Goal: Information Seeking & Learning: Learn about a topic

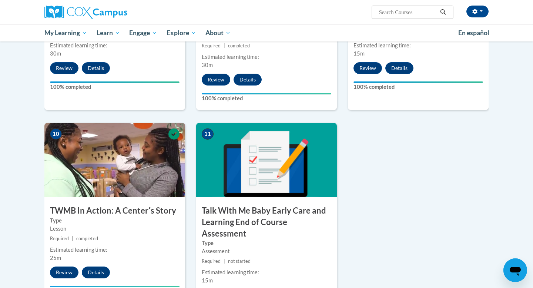
scroll to position [695, 0]
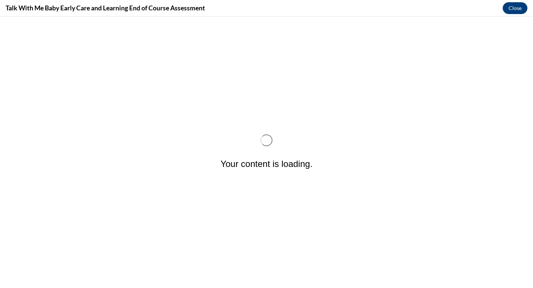
scroll to position [0, 0]
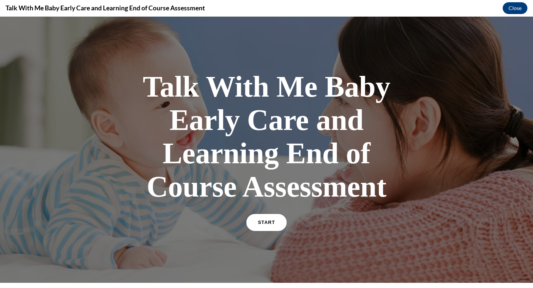
click at [266, 225] on link "START" at bounding box center [266, 222] width 40 height 17
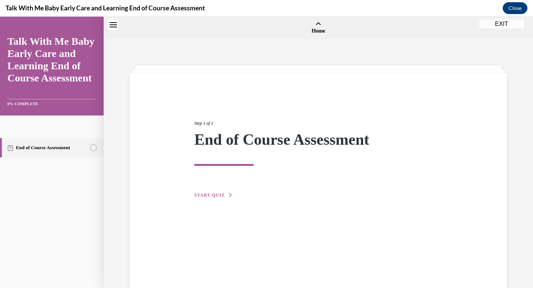
scroll to position [23, 0]
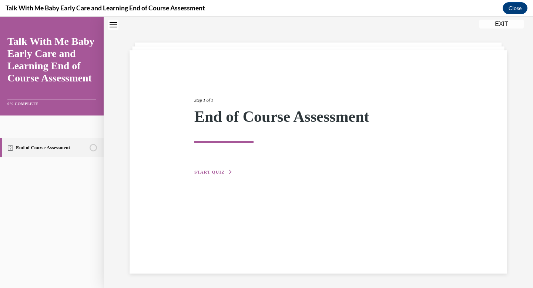
click at [217, 173] on span "START QUIZ" at bounding box center [209, 171] width 30 height 5
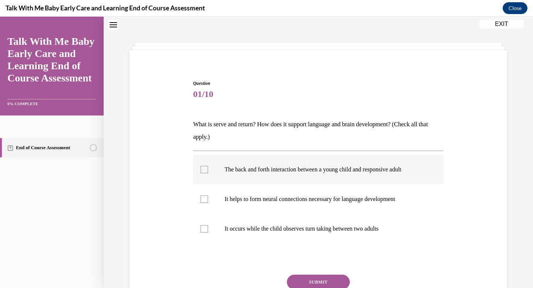
click at [205, 168] on div at bounding box center [203, 169] width 7 height 7
click at [205, 168] on input "The back and forth interaction between a young child and responsive adult" at bounding box center [203, 169] width 7 height 7
checkbox input "true"
click at [314, 284] on button "SUBMIT" at bounding box center [318, 281] width 63 height 15
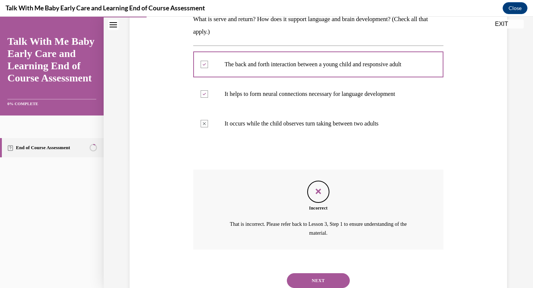
scroll to position [153, 0]
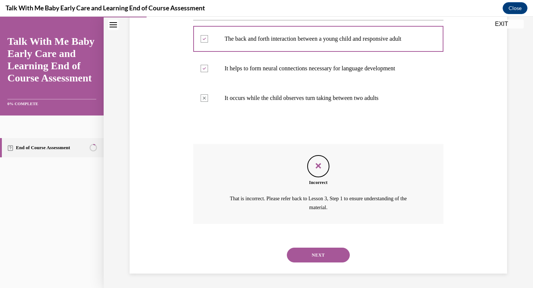
click at [331, 251] on button "NEXT" at bounding box center [318, 254] width 63 height 15
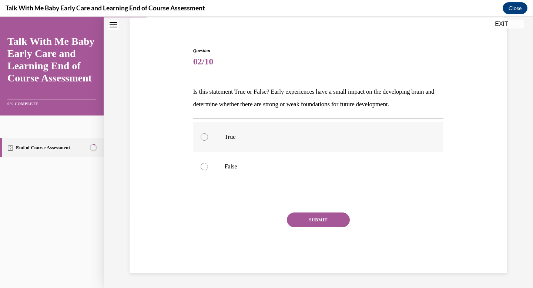
click at [205, 140] on div at bounding box center [203, 136] width 7 height 7
click at [205, 140] on input "True" at bounding box center [203, 136] width 7 height 7
radio input "true"
click at [302, 220] on button "SUBMIT" at bounding box center [318, 219] width 63 height 15
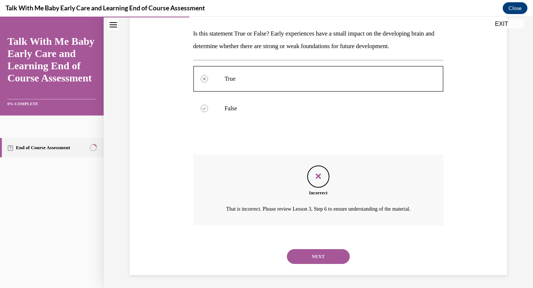
scroll to position [124, 0]
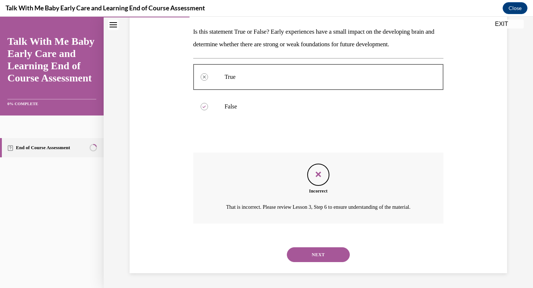
click at [316, 257] on button "NEXT" at bounding box center [318, 254] width 63 height 15
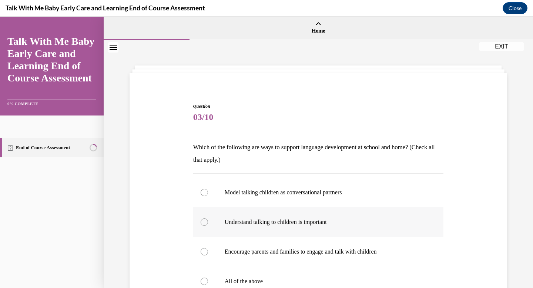
click at [203, 222] on div at bounding box center [203, 221] width 7 height 7
click at [203, 222] on input "Understand talking to children is important" at bounding box center [203, 221] width 7 height 7
radio input "true"
click at [511, 242] on div "Question 03/10 Which of the following are ways to support language development …" at bounding box center [318, 221] width 429 height 362
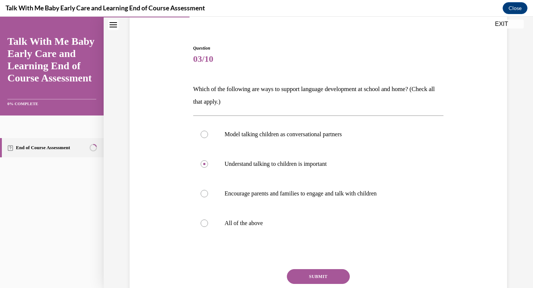
scroll to position [59, 0]
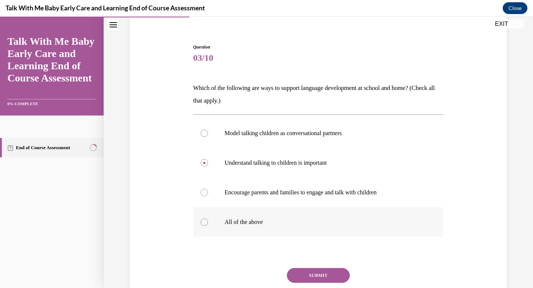
click at [250, 223] on p "All of the above" at bounding box center [324, 221] width 200 height 7
click at [208, 223] on input "All of the above" at bounding box center [203, 221] width 7 height 7
radio input "true"
click at [311, 277] on button "SUBMIT" at bounding box center [318, 275] width 63 height 15
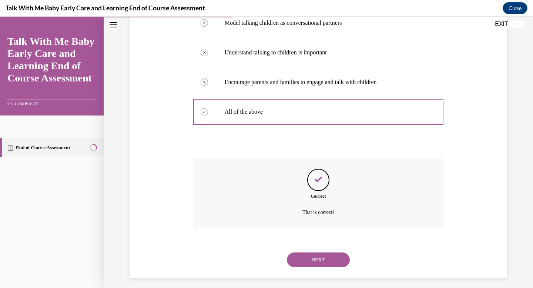
scroll to position [175, 0]
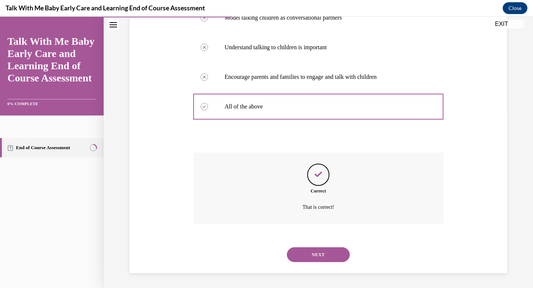
click at [317, 257] on button "NEXT" at bounding box center [318, 254] width 63 height 15
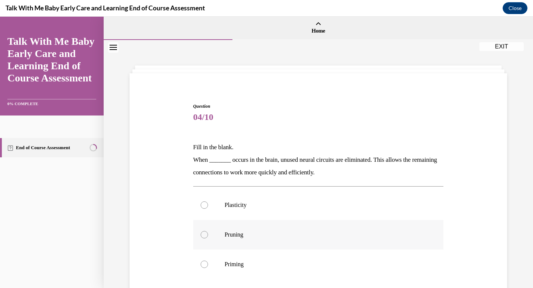
click at [204, 235] on div at bounding box center [203, 234] width 7 height 7
click at [204, 235] on input "Pruning" at bounding box center [203, 234] width 7 height 7
radio input "true"
click at [478, 244] on div "Question 04/10 Fill in the blank. When _______ occurs in the brain, unused neur…" at bounding box center [318, 241] width 381 height 320
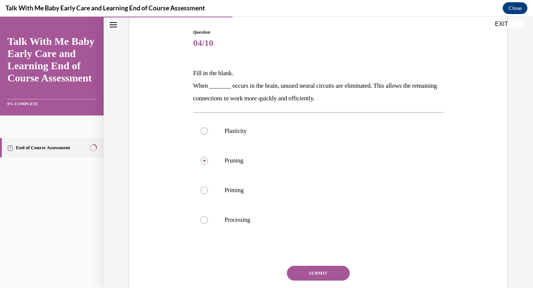
scroll to position [89, 0]
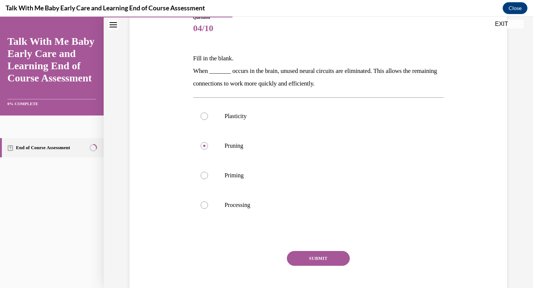
click at [332, 258] on button "SUBMIT" at bounding box center [318, 258] width 63 height 15
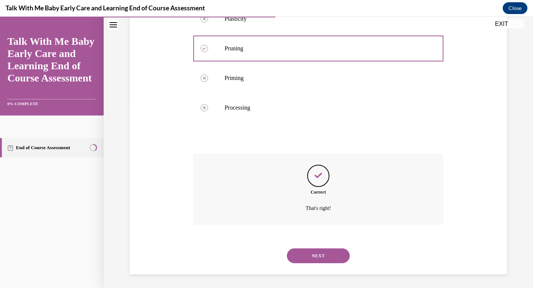
scroll to position [187, 0]
click at [307, 255] on button "NEXT" at bounding box center [318, 254] width 63 height 15
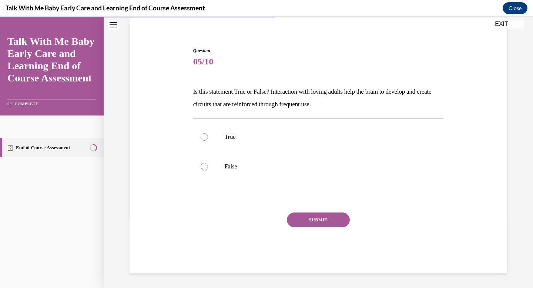
scroll to position [55, 0]
click at [226, 169] on p "False" at bounding box center [324, 166] width 200 height 7
click at [208, 169] on input "False" at bounding box center [203, 166] width 7 height 7
radio input "true"
click at [331, 223] on button "SUBMIT" at bounding box center [318, 219] width 63 height 15
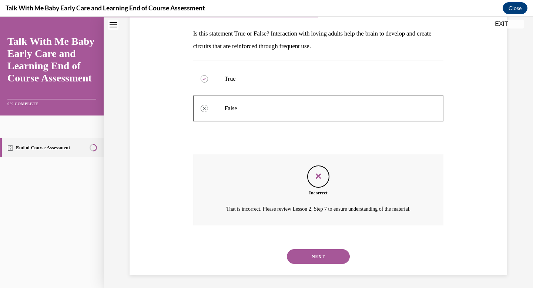
scroll to position [124, 0]
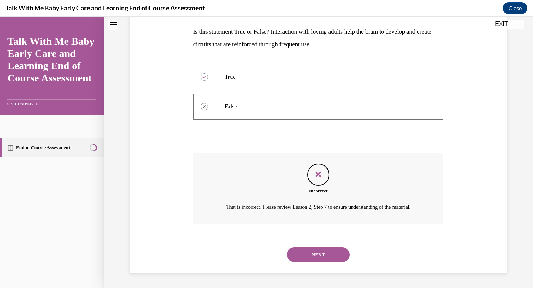
click at [320, 252] on button "NEXT" at bounding box center [318, 254] width 63 height 15
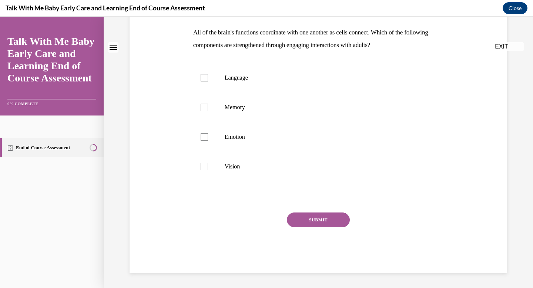
scroll to position [0, 0]
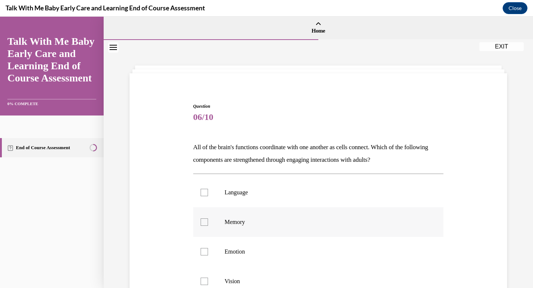
click at [238, 224] on p "Memory" at bounding box center [324, 221] width 200 height 7
click at [208, 224] on input "Memory" at bounding box center [203, 221] width 7 height 7
checkbox input "true"
click at [486, 220] on div "Question 06/10 All of the brain's functions coordinate with one another as cell…" at bounding box center [318, 234] width 381 height 307
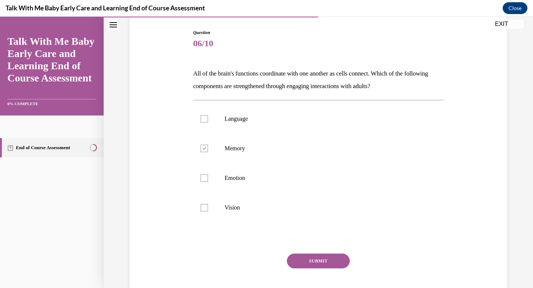
scroll to position [74, 0]
click at [326, 258] on button "SUBMIT" at bounding box center [318, 260] width 63 height 15
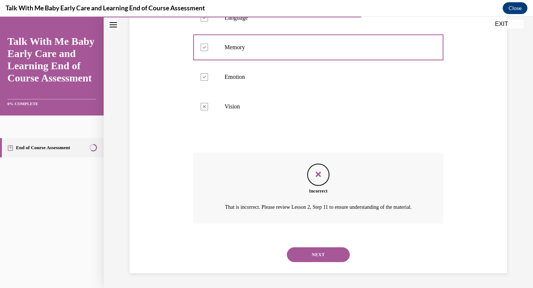
scroll to position [183, 0]
click at [326, 258] on button "NEXT" at bounding box center [318, 254] width 63 height 15
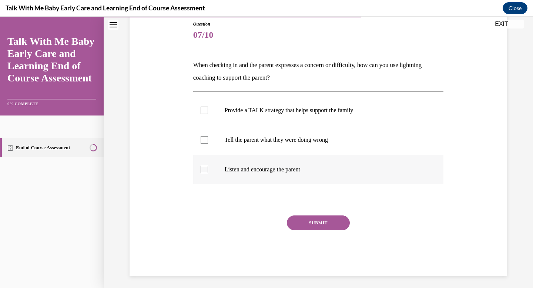
click at [253, 173] on label "Listen and encourage the parent" at bounding box center [318, 170] width 250 height 30
click at [208, 173] on input "Listen and encourage the parent" at bounding box center [203, 169] width 7 height 7
checkbox input "true"
click at [309, 224] on button "SUBMIT" at bounding box center [318, 222] width 63 height 15
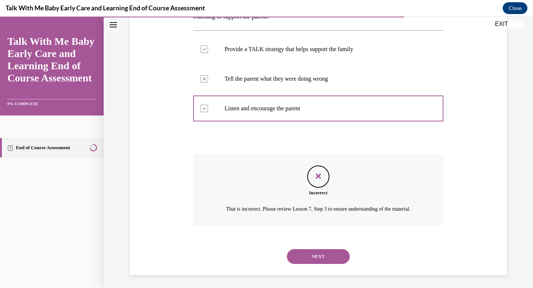
scroll to position [153, 0]
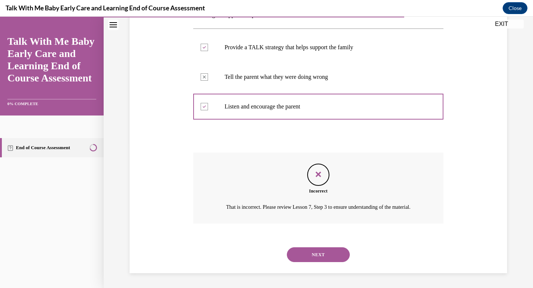
click at [317, 261] on button "NEXT" at bounding box center [318, 254] width 63 height 15
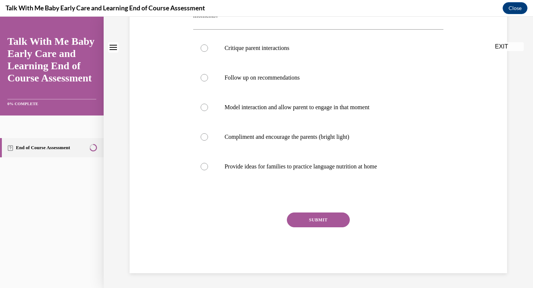
scroll to position [0, 0]
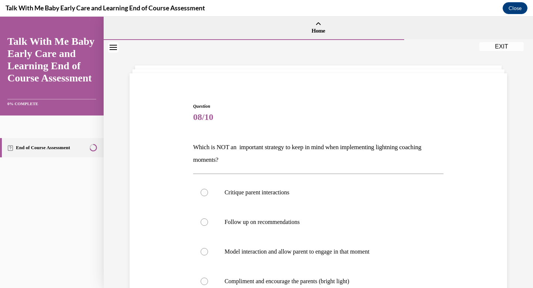
click at [465, 232] on div "Question 08/10 Which is NOT an important strategy to keep in mind when implemen…" at bounding box center [318, 249] width 381 height 337
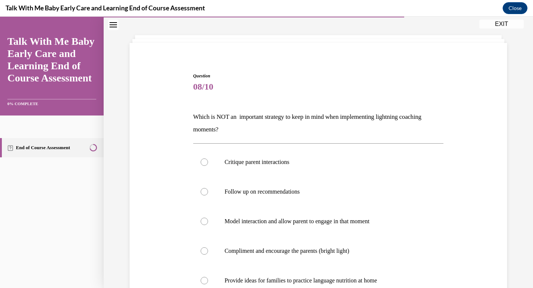
scroll to position [44, 0]
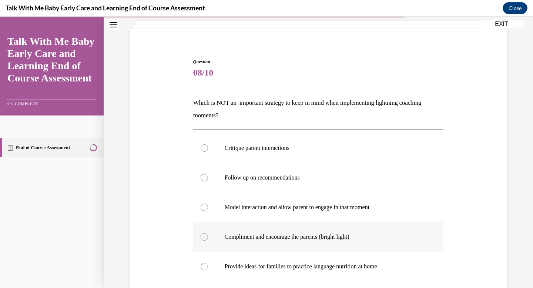
click at [203, 237] on div at bounding box center [203, 236] width 7 height 7
click at [203, 237] on input "Compliment and encourage the parents (bright light)" at bounding box center [203, 236] width 7 height 7
radio input "true"
click at [470, 227] on div "Question 08/10 Which is NOT an important strategy to keep in mind when implemen…" at bounding box center [318, 204] width 381 height 337
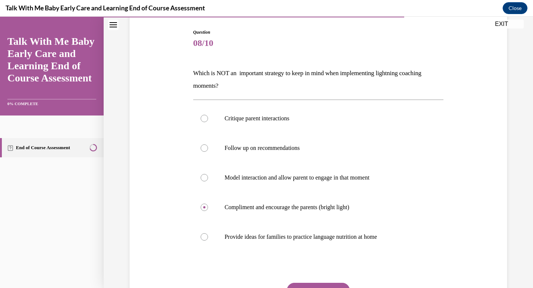
scroll to position [89, 0]
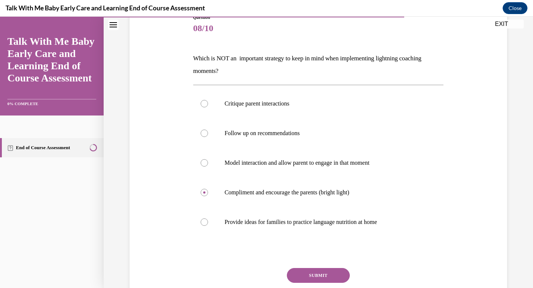
click at [321, 278] on button "SUBMIT" at bounding box center [318, 275] width 63 height 15
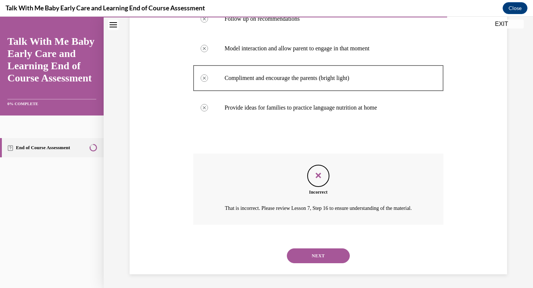
scroll to position [213, 0]
click at [495, 210] on div "Question 08/10 Which is NOT an important strategy to keep in mind when implemen…" at bounding box center [318, 74] width 381 height 396
click at [336, 252] on button "NEXT" at bounding box center [318, 254] width 63 height 15
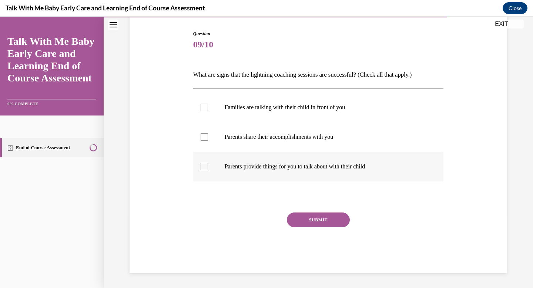
click at [254, 167] on p "Parents provide things for you to talk about with their child" at bounding box center [324, 166] width 200 height 7
click at [208, 167] on input "Parents provide things for you to talk about with their child" at bounding box center [203, 166] width 7 height 7
checkbox input "true"
click at [331, 216] on button "SUBMIT" at bounding box center [318, 219] width 63 height 15
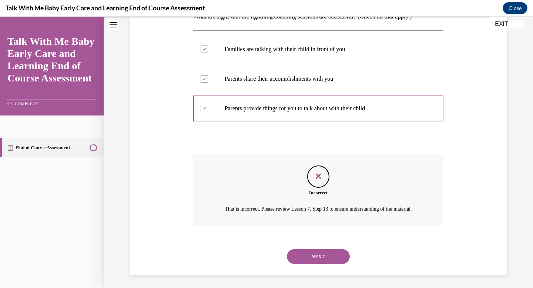
scroll to position [141, 0]
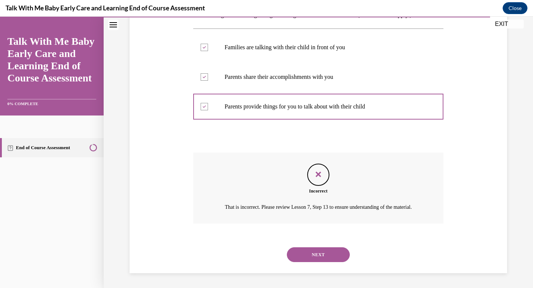
click at [476, 207] on div "Question 09/10 What are signs that the lightning coaching sessions are successf…" at bounding box center [318, 110] width 381 height 325
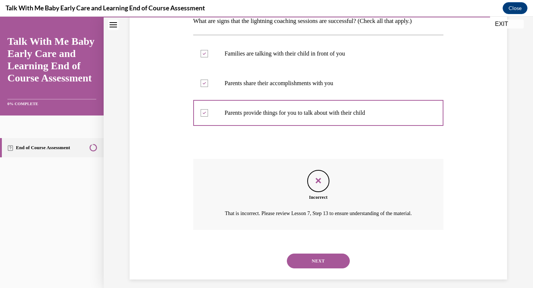
scroll to position [111, 0]
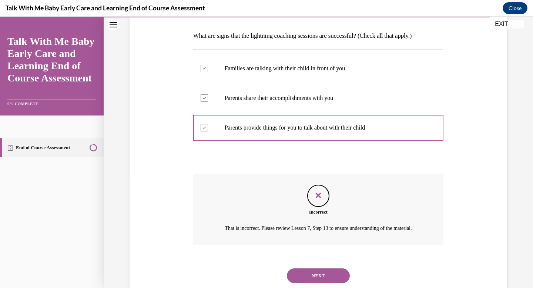
click at [340, 283] on button "NEXT" at bounding box center [318, 275] width 63 height 15
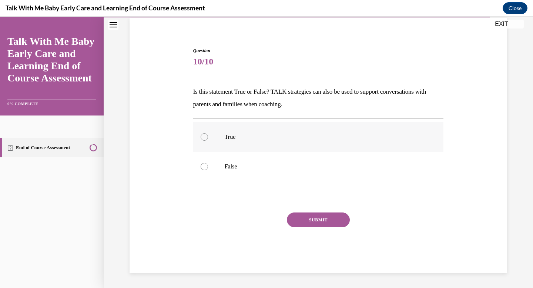
click at [219, 137] on label "True" at bounding box center [318, 137] width 250 height 30
click at [208, 137] on input "True" at bounding box center [203, 136] width 7 height 7
radio input "true"
click at [320, 219] on button "SUBMIT" at bounding box center [318, 219] width 63 height 15
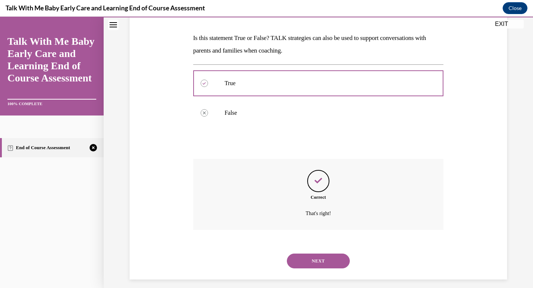
scroll to position [115, 0]
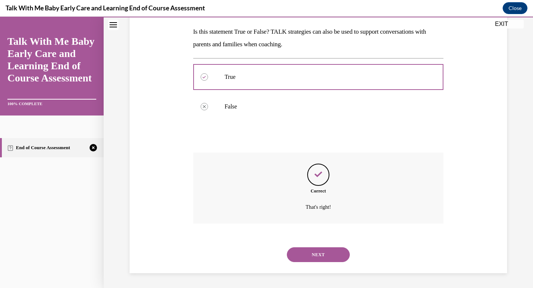
click at [321, 255] on button "NEXT" at bounding box center [318, 254] width 63 height 15
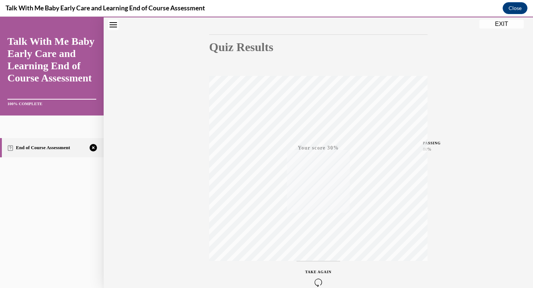
scroll to position [108, 0]
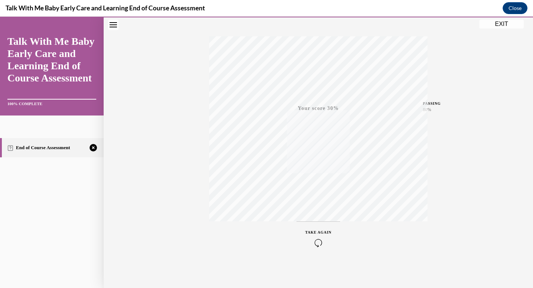
click at [327, 232] on span "TAKE AGAIN" at bounding box center [318, 232] width 26 height 4
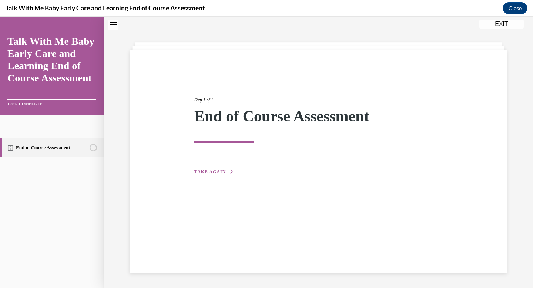
scroll to position [23, 0]
click at [219, 171] on span "TAKE AGAIN" at bounding box center [209, 171] width 31 height 5
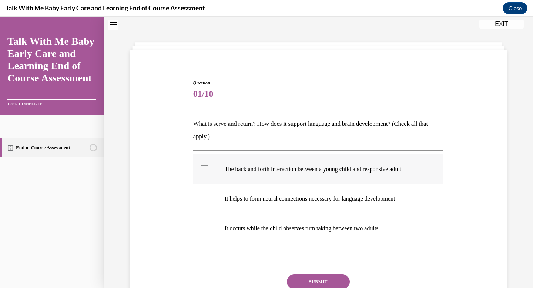
click at [205, 171] on div at bounding box center [203, 168] width 7 height 7
click at [205, 171] on input "The back and forth interaction between a young child and responsive adult" at bounding box center [203, 168] width 7 height 7
checkbox input "true"
click at [206, 200] on div at bounding box center [203, 198] width 7 height 7
click at [206, 200] on input "It helps to form neural connections necessary for language development" at bounding box center [203, 198] width 7 height 7
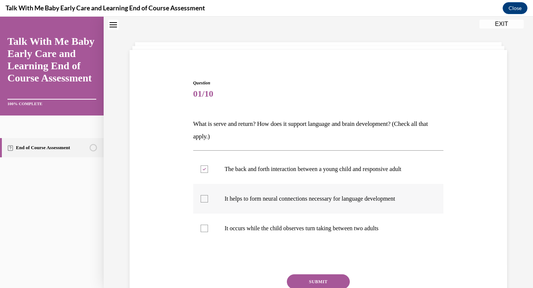
checkbox input "true"
click at [310, 279] on button "SUBMIT" at bounding box center [318, 281] width 63 height 15
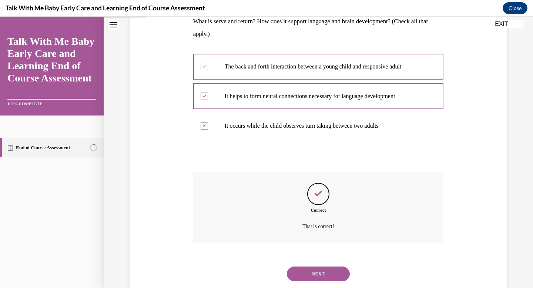
scroll to position [145, 0]
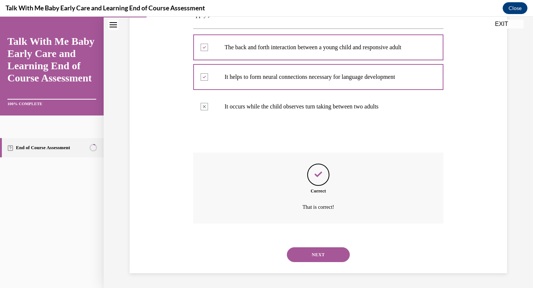
click at [314, 256] on button "NEXT" at bounding box center [318, 254] width 63 height 15
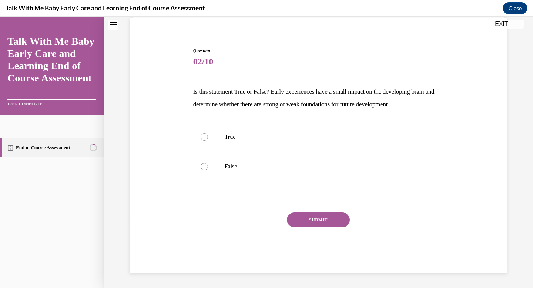
scroll to position [55, 0]
click at [256, 172] on label "False" at bounding box center [318, 167] width 250 height 30
click at [208, 170] on input "False" at bounding box center [203, 166] width 7 height 7
radio input "true"
click at [300, 225] on button "SUBMIT" at bounding box center [318, 219] width 63 height 15
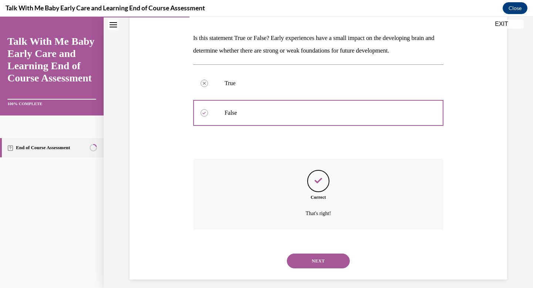
scroll to position [115, 0]
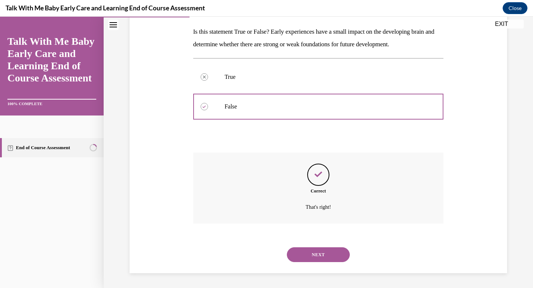
click at [315, 255] on button "NEXT" at bounding box center [318, 254] width 63 height 15
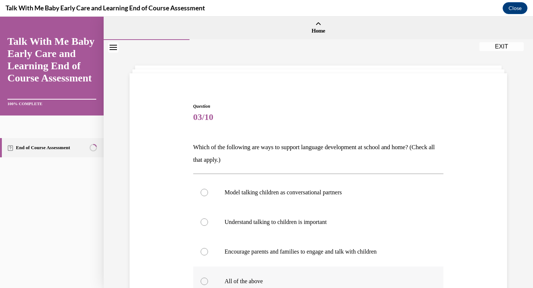
click at [275, 277] on label "All of the above" at bounding box center [318, 281] width 250 height 30
click at [208, 277] on input "All of the above" at bounding box center [203, 280] width 7 height 7
radio input "true"
click at [500, 251] on div "Question 03/10 Which of the following are ways to support language development …" at bounding box center [318, 234] width 381 height 307
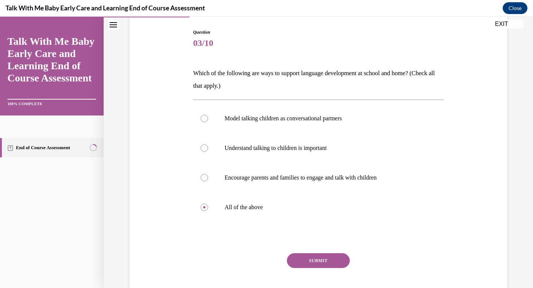
click at [328, 264] on button "SUBMIT" at bounding box center [318, 260] width 63 height 15
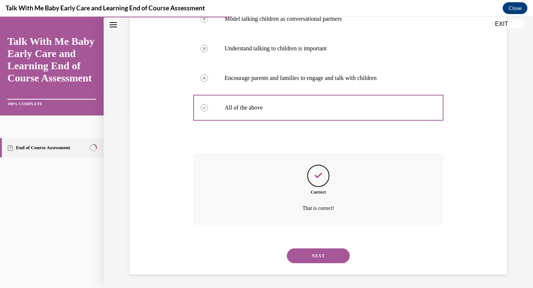
scroll to position [175, 0]
click at [328, 254] on button "NEXT" at bounding box center [318, 254] width 63 height 15
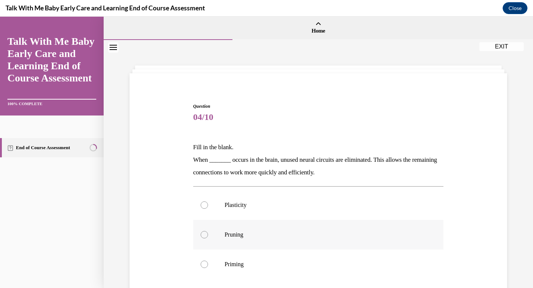
click at [250, 234] on p "Pruning" at bounding box center [324, 234] width 200 height 7
click at [208, 234] on input "Pruning" at bounding box center [203, 234] width 7 height 7
radio input "true"
click at [501, 214] on div "Question 04/10 Fill in the blank. When _______ occurs in the brain, unused neur…" at bounding box center [318, 241] width 381 height 320
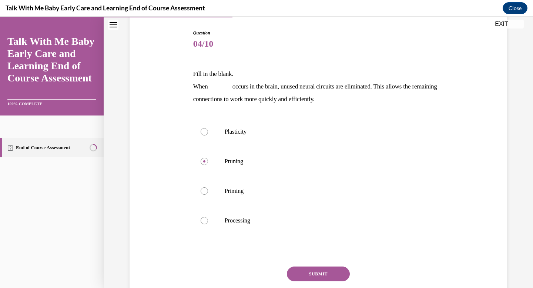
scroll to position [74, 0]
click at [341, 275] on button "SUBMIT" at bounding box center [318, 273] width 63 height 15
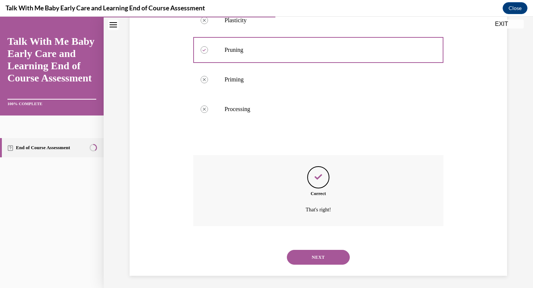
scroll to position [187, 0]
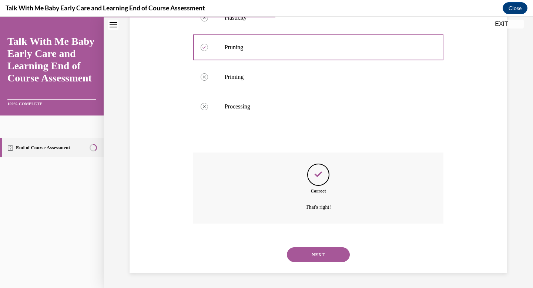
click at [330, 251] on button "NEXT" at bounding box center [318, 254] width 63 height 15
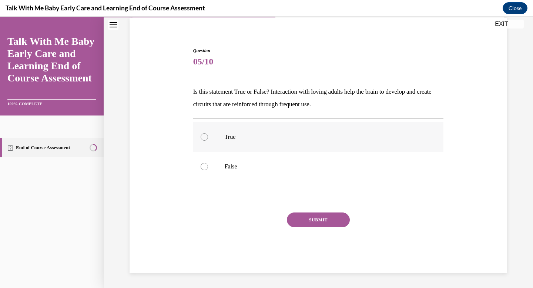
click at [239, 146] on label "True" at bounding box center [318, 137] width 250 height 30
click at [208, 141] on input "True" at bounding box center [203, 136] width 7 height 7
radio input "true"
click at [301, 219] on button "SUBMIT" at bounding box center [318, 219] width 63 height 15
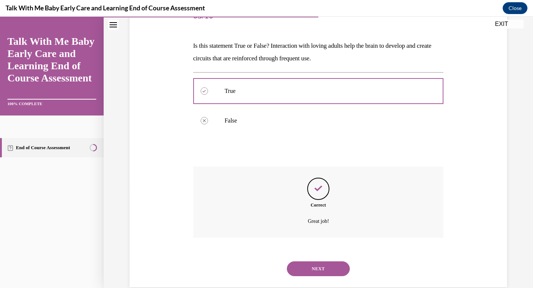
scroll to position [115, 0]
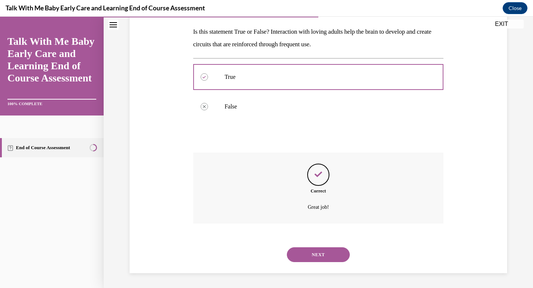
click at [312, 256] on button "NEXT" at bounding box center [318, 254] width 63 height 15
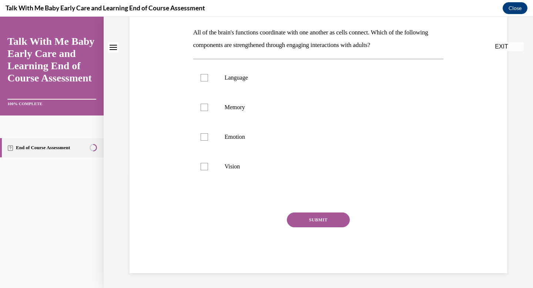
scroll to position [0, 0]
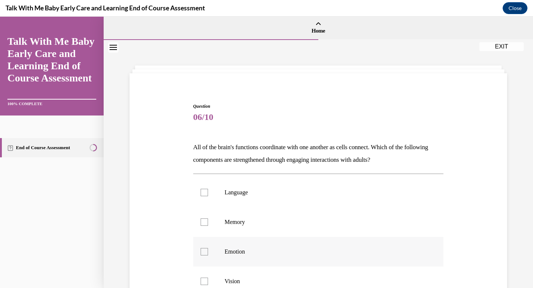
click at [223, 252] on label "Emotion" at bounding box center [318, 252] width 250 height 30
click at [208, 252] on input "Emotion" at bounding box center [203, 251] width 7 height 7
checkbox input "true"
click at [225, 220] on p "Memory" at bounding box center [324, 221] width 200 height 7
click at [208, 220] on input "Memory" at bounding box center [203, 221] width 7 height 7
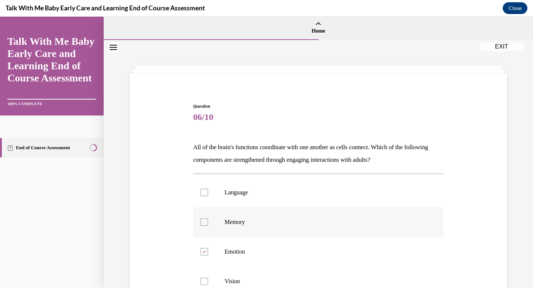
checkbox input "true"
click at [502, 245] on div "Question 06/10 All of the brain's functions coordinate with one another as cell…" at bounding box center [318, 234] width 381 height 307
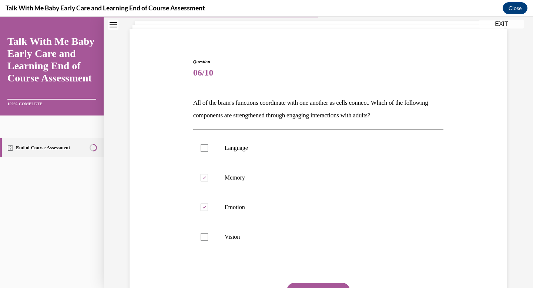
scroll to position [59, 0]
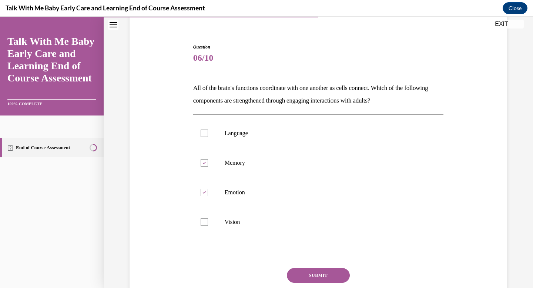
click at [325, 276] on button "SUBMIT" at bounding box center [318, 275] width 63 height 15
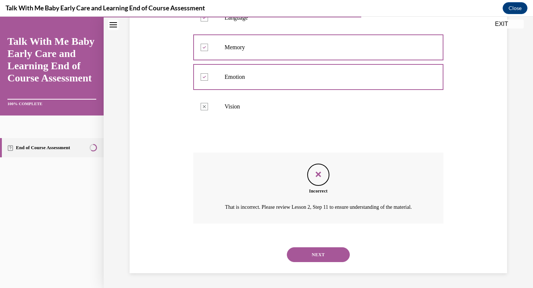
scroll to position [183, 0]
click at [326, 258] on button "NEXT" at bounding box center [318, 254] width 63 height 15
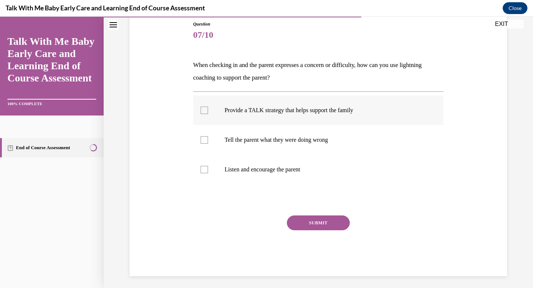
click at [243, 109] on p "Provide a TALK strategy that helps support the family" at bounding box center [324, 110] width 200 height 7
click at [208, 109] on input "Provide a TALK strategy that helps support the family" at bounding box center [203, 110] width 7 height 7
checkbox input "true"
click at [244, 166] on p "Listen and encourage the parent" at bounding box center [324, 169] width 200 height 7
click at [208, 166] on input "Listen and encourage the parent" at bounding box center [203, 169] width 7 height 7
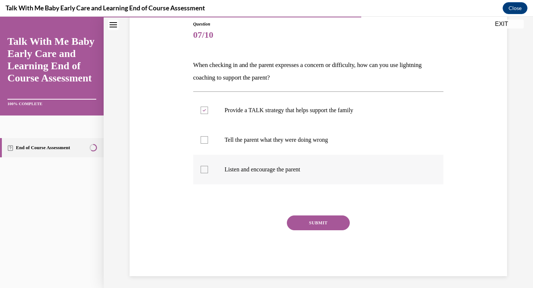
checkbox input "true"
click at [314, 222] on button "SUBMIT" at bounding box center [318, 222] width 63 height 15
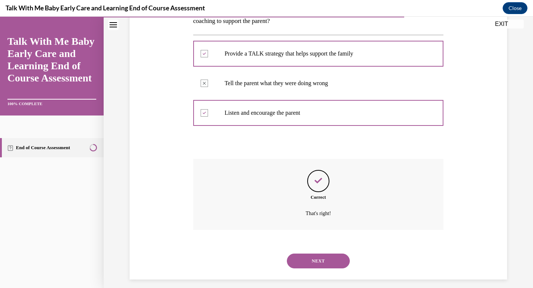
scroll to position [145, 0]
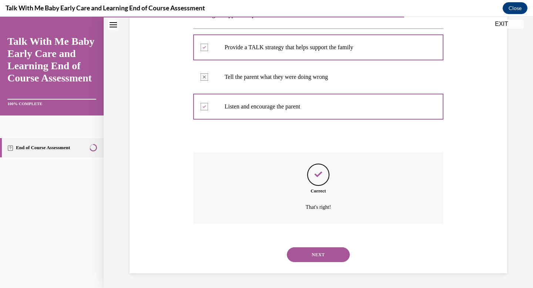
click at [313, 254] on button "NEXT" at bounding box center [318, 254] width 63 height 15
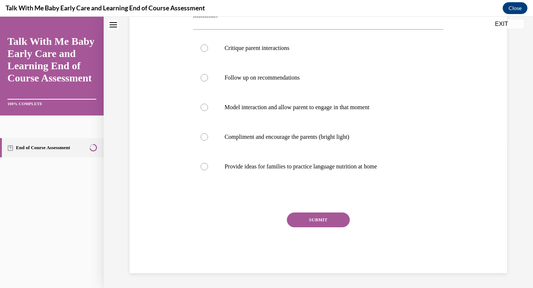
scroll to position [0, 0]
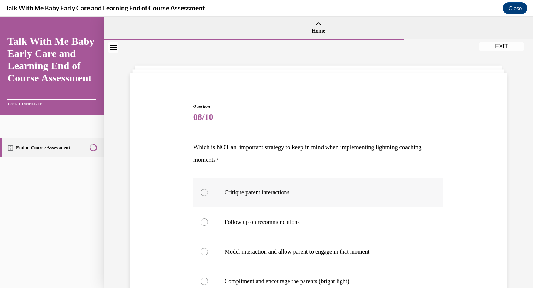
click at [278, 195] on p "Critique parent interactions" at bounding box center [324, 192] width 200 height 7
click at [208, 195] on input "Critique parent interactions" at bounding box center [203, 192] width 7 height 7
radio input "true"
click at [473, 233] on div "Question 08/10 Which is NOT an important strategy to keep in mind when implemen…" at bounding box center [318, 249] width 381 height 337
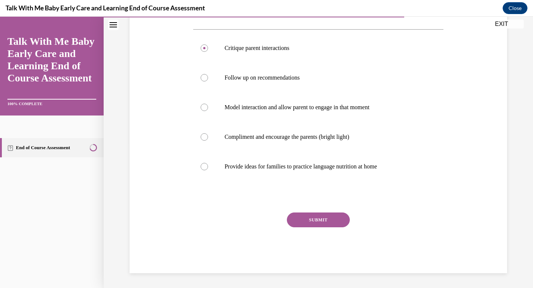
click at [317, 222] on button "SUBMIT" at bounding box center [318, 219] width 63 height 15
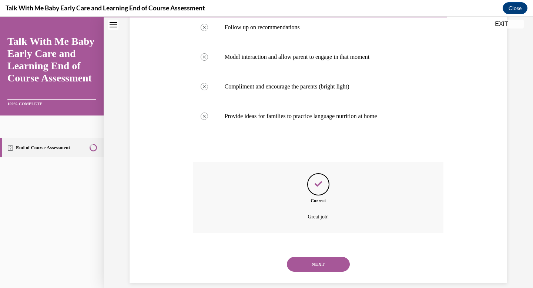
scroll to position [204, 0]
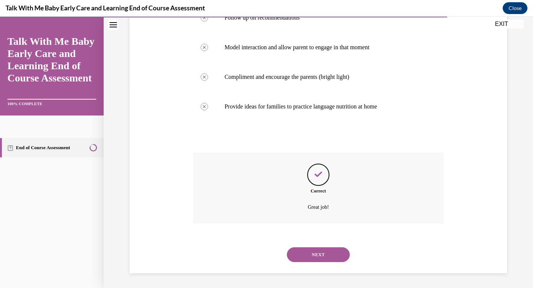
click at [314, 255] on button "NEXT" at bounding box center [318, 254] width 63 height 15
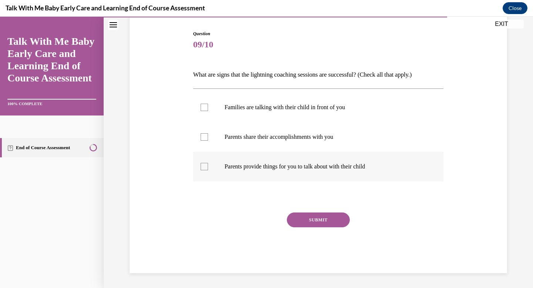
click at [205, 166] on div at bounding box center [203, 166] width 7 height 7
click at [205, 166] on input "Parents provide things for you to talk about with their child" at bounding box center [203, 166] width 7 height 7
checkbox input "true"
click at [208, 128] on label "Parents share their accomplishments with you" at bounding box center [318, 137] width 250 height 30
click at [208, 133] on input "Parents share their accomplishments with you" at bounding box center [203, 136] width 7 height 7
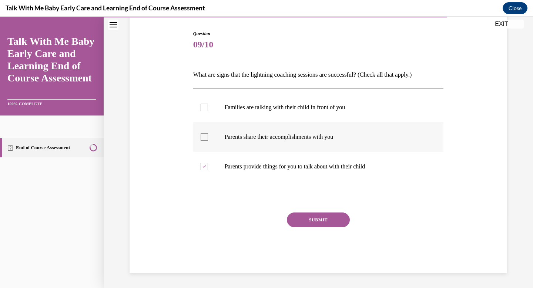
checkbox input "true"
click at [205, 103] on label "Families are talking with their child in front of you" at bounding box center [318, 107] width 250 height 30
click at [205, 104] on input "Families are talking with their child in front of you" at bounding box center [203, 107] width 7 height 7
checkbox input "true"
click at [318, 222] on button "SUBMIT" at bounding box center [318, 219] width 63 height 15
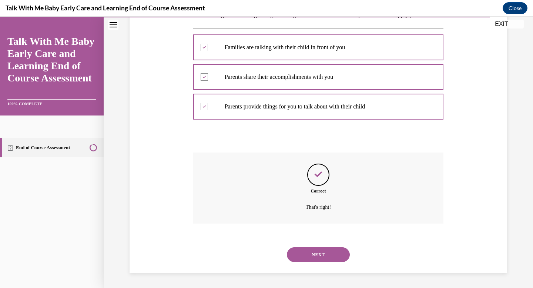
click at [320, 254] on button "NEXT" at bounding box center [318, 254] width 63 height 15
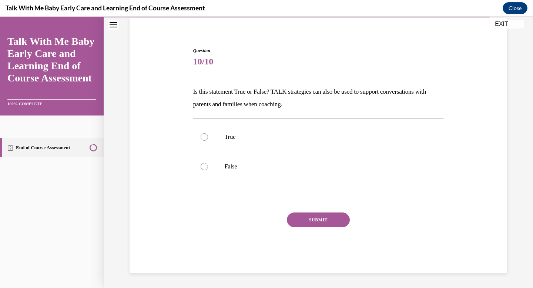
scroll to position [55, 0]
click at [288, 139] on p "True" at bounding box center [324, 136] width 200 height 7
click at [208, 139] on input "True" at bounding box center [203, 136] width 7 height 7
radio input "true"
click at [311, 217] on button "SUBMIT" at bounding box center [318, 219] width 63 height 15
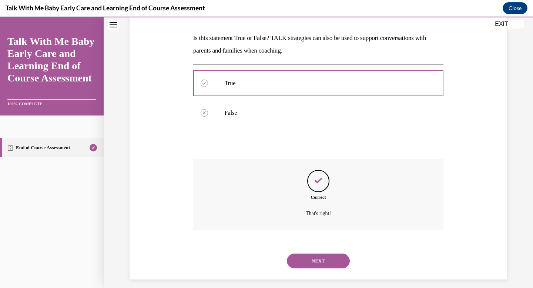
scroll to position [115, 0]
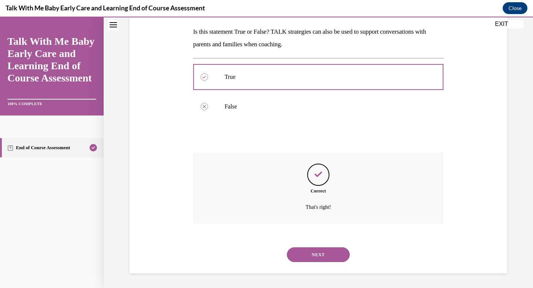
click at [320, 254] on button "NEXT" at bounding box center [318, 254] width 63 height 15
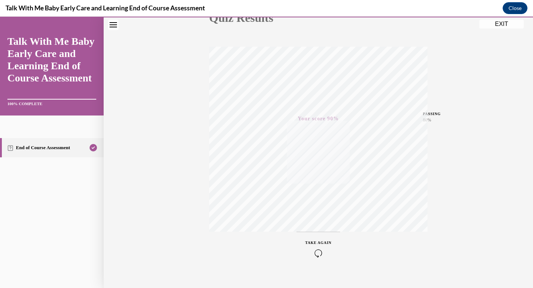
scroll to position [108, 0]
click at [443, 223] on div "Quiz Results PASSING 80% Your score 90% Passed PASSING 80% Your score Your scor…" at bounding box center [318, 110] width 429 height 356
click at [496, 27] on button "EXIT" at bounding box center [501, 24] width 44 height 9
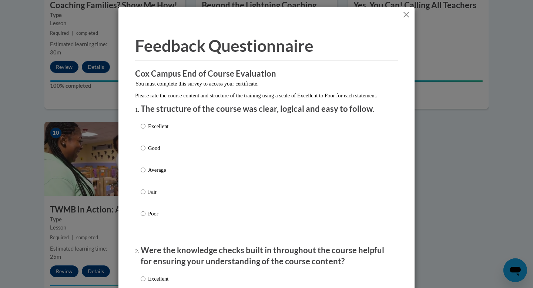
click at [155, 151] on div "Excellent Good Average Fair Poor" at bounding box center [155, 175] width 28 height 115
click at [155, 152] on p "Good" at bounding box center [158, 148] width 20 height 8
click at [145, 152] on input "Good" at bounding box center [143, 148] width 5 height 8
radio input "true"
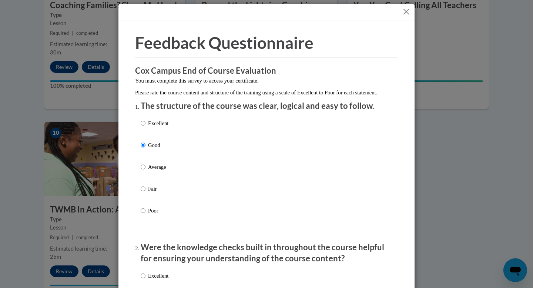
scroll to position [284, 0]
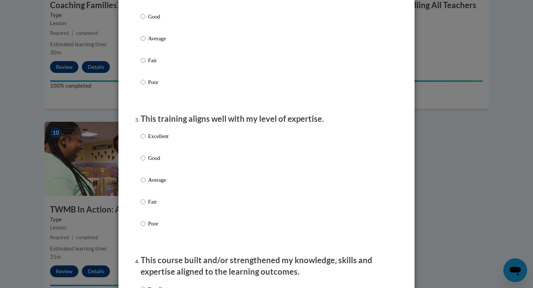
click at [151, 21] on p "Good" at bounding box center [158, 17] width 20 height 8
click at [145, 21] on input "Good" at bounding box center [143, 17] width 5 height 8
radio input "true"
click at [147, 169] on label "Good" at bounding box center [155, 164] width 28 height 20
click at [145, 162] on input "Good" at bounding box center [143, 158] width 5 height 8
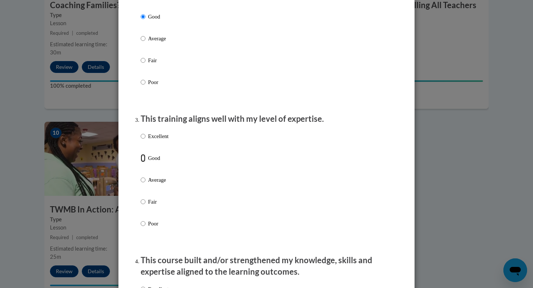
radio input "true"
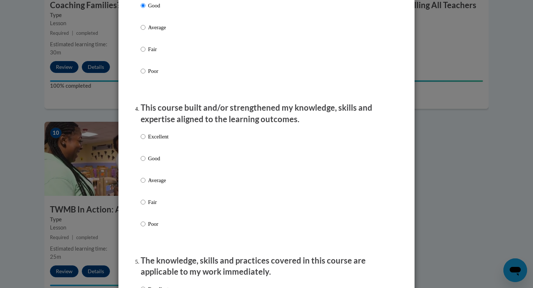
click at [147, 169] on label "Good" at bounding box center [155, 164] width 28 height 20
click at [145, 162] on input "Good" at bounding box center [143, 158] width 5 height 8
radio input "true"
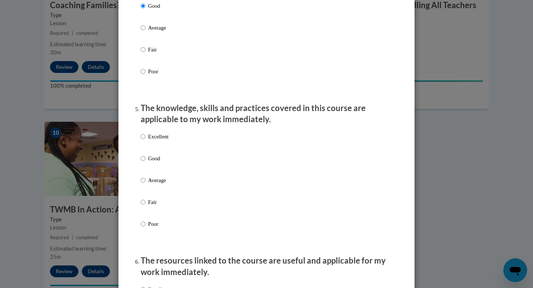
click at [147, 169] on label "Good" at bounding box center [155, 164] width 28 height 20
click at [145, 162] on input "Good" at bounding box center [143, 158] width 5 height 8
radio input "true"
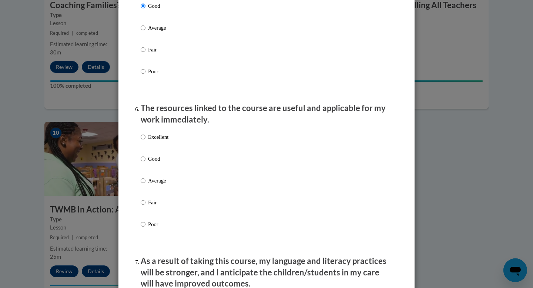
click at [147, 169] on label "Good" at bounding box center [155, 165] width 28 height 20
click at [145, 163] on input "Good" at bounding box center [143, 159] width 5 height 8
radio input "true"
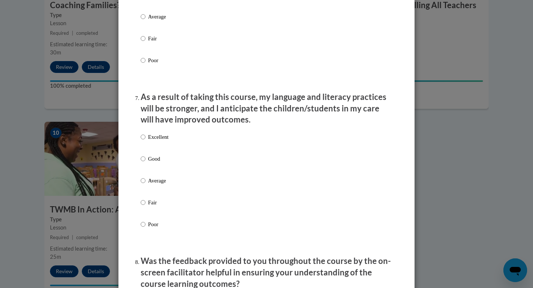
click at [147, 169] on label "Good" at bounding box center [155, 165] width 28 height 20
click at [145, 163] on input "Good" at bounding box center [143, 159] width 5 height 8
radio input "true"
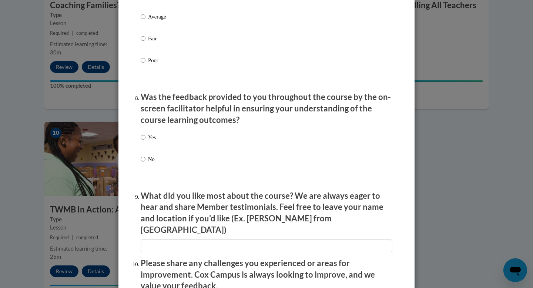
click at [150, 141] on p "Yes" at bounding box center [152, 137] width 8 height 8
click at [145, 141] on input "Yes" at bounding box center [143, 137] width 5 height 8
radio input "true"
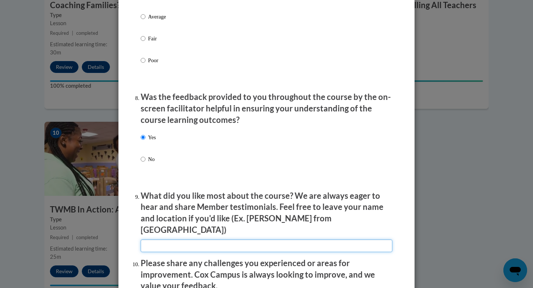
click at [168, 239] on input "textbox" at bounding box center [266, 245] width 251 height 13
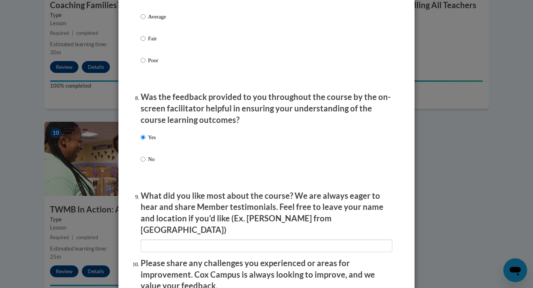
scroll to position [1221, 0]
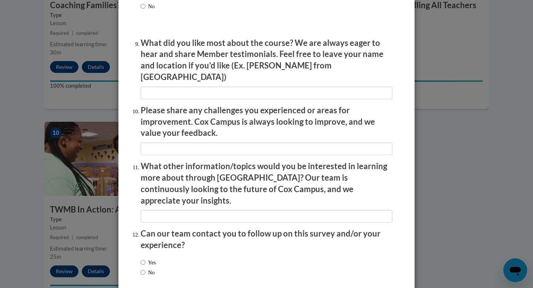
click at [149, 268] on label "No" at bounding box center [148, 272] width 14 height 8
click at [145, 268] on input "No" at bounding box center [143, 272] width 5 height 8
radio input "true"
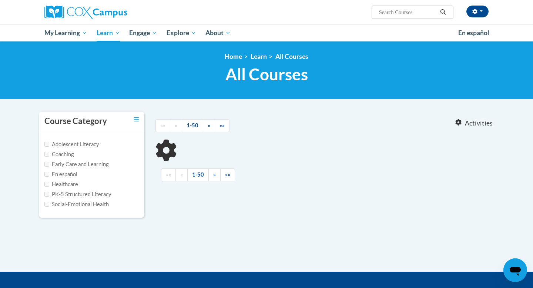
type input "early learning"
click at [92, 166] on label "Early Care and Learning" at bounding box center [76, 164] width 64 height 8
click at [49, 166] on input "Early Care and Learning" at bounding box center [46, 164] width 5 height 5
checkbox input "true"
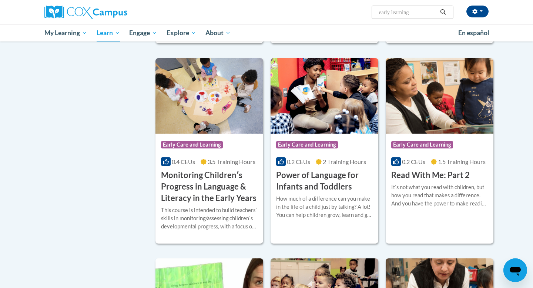
scroll to position [503, 0]
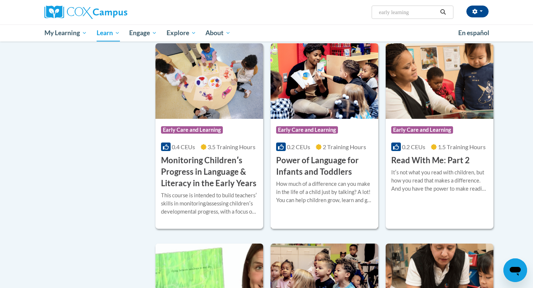
click at [361, 101] on img at bounding box center [324, 80] width 108 height 75
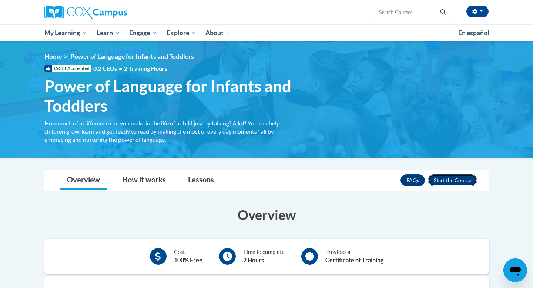
click at [443, 180] on button "Enroll" at bounding box center [451, 180] width 49 height 12
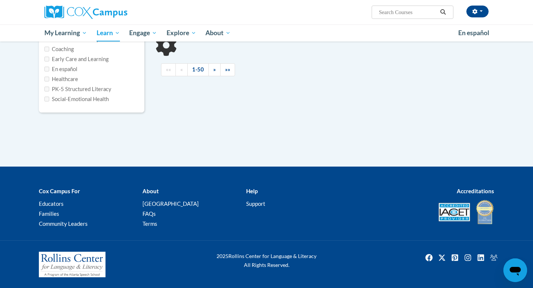
type input "early learning"
click at [118, 153] on div "Course Category Adolescent Literacy Coaching Early Care and Learning En español…" at bounding box center [266, 85] width 466 height 161
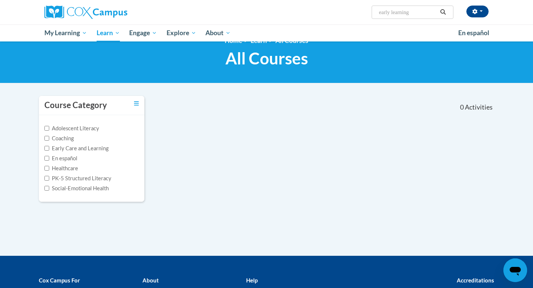
scroll to position [1, 0]
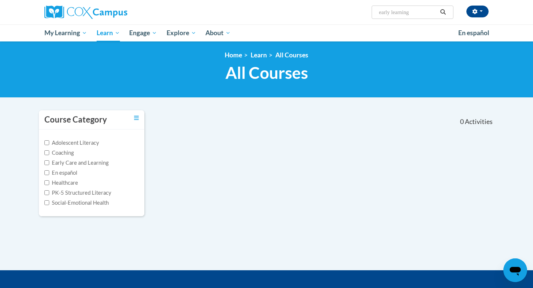
click at [77, 164] on label "Early Care and Learning" at bounding box center [76, 163] width 64 height 8
click at [49, 164] on input "Early Care and Learning" at bounding box center [46, 162] width 5 height 5
checkbox input "true"
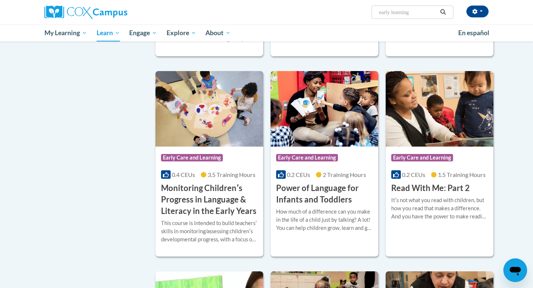
scroll to position [475, 0]
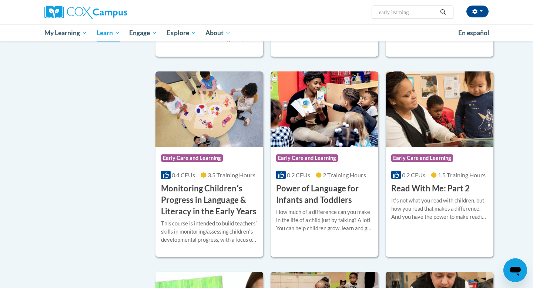
click at [324, 201] on h3 "Power of Language for Infants and Toddlers" at bounding box center [324, 194] width 97 height 23
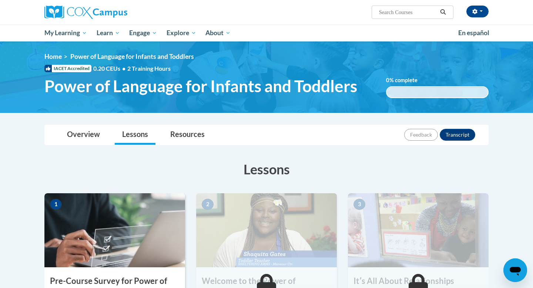
click at [121, 261] on img at bounding box center [114, 230] width 141 height 74
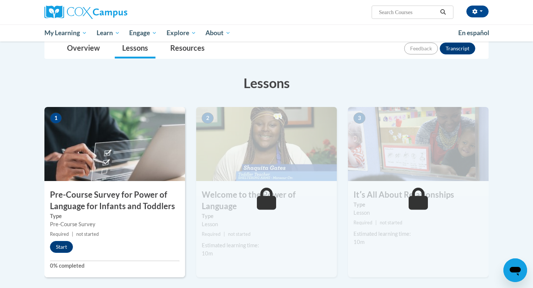
scroll to position [104, 0]
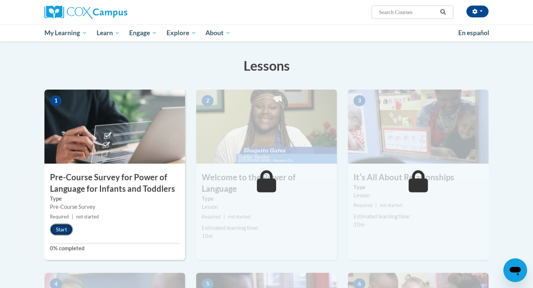
click at [58, 231] on button "Start" at bounding box center [61, 229] width 23 height 12
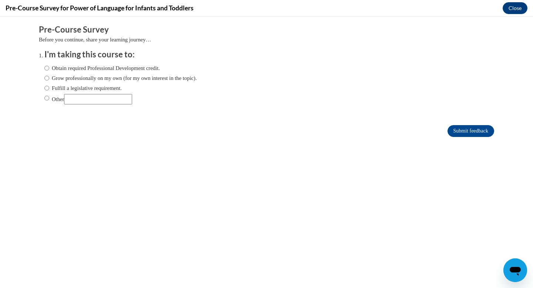
scroll to position [0, 0]
click at [132, 70] on label "Obtain required Professional Development credit." at bounding box center [101, 68] width 115 height 8
click at [49, 70] on input "Obtain required Professional Development credit." at bounding box center [46, 68] width 5 height 8
radio input "true"
click at [458, 131] on input "Submit feedback" at bounding box center [470, 131] width 47 height 12
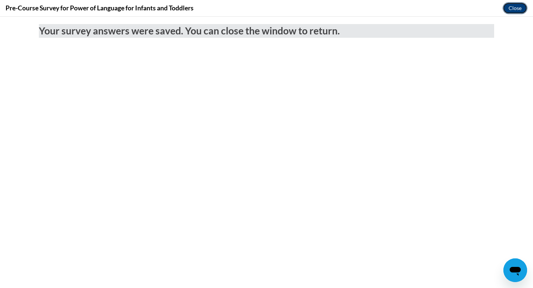
click at [508, 9] on button "Close" at bounding box center [514, 8] width 25 height 12
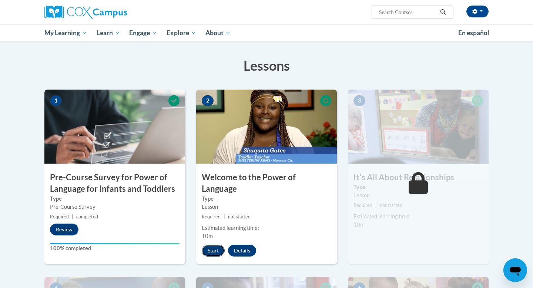
click at [213, 244] on button "Start" at bounding box center [213, 250] width 23 height 12
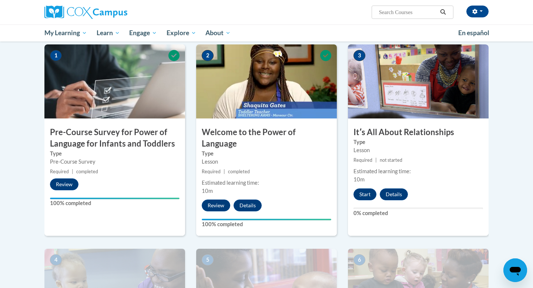
scroll to position [163, 0]
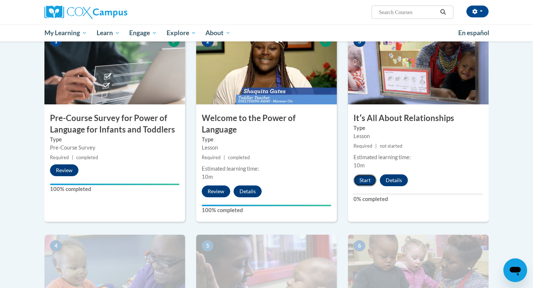
click at [361, 180] on button "Start" at bounding box center [364, 180] width 23 height 12
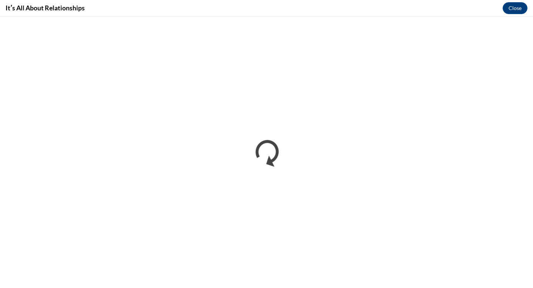
scroll to position [0, 0]
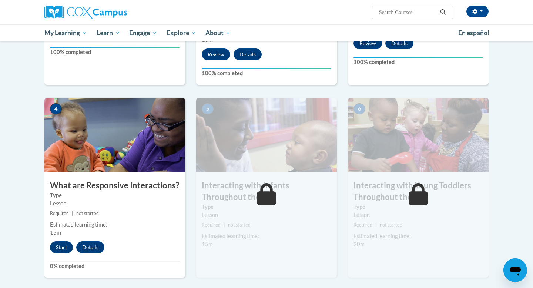
scroll to position [311, 0]
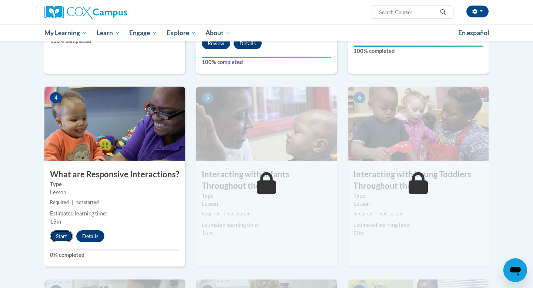
click at [54, 230] on button "Start" at bounding box center [61, 236] width 23 height 12
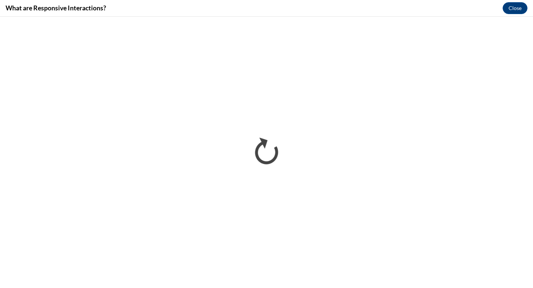
scroll to position [0, 0]
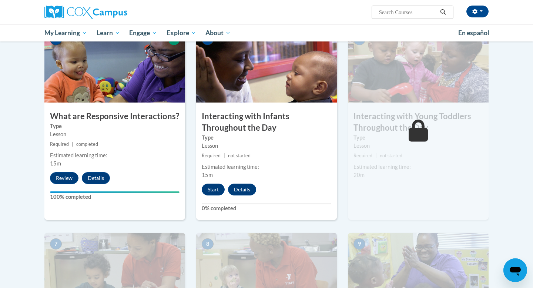
scroll to position [370, 0]
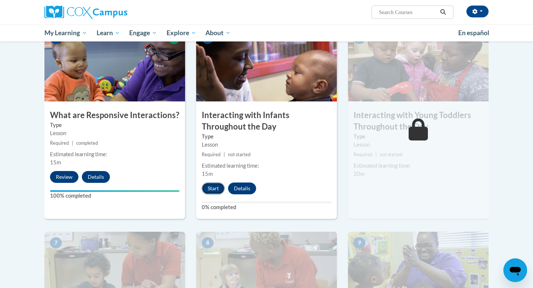
click at [212, 182] on button "Start" at bounding box center [213, 188] width 23 height 12
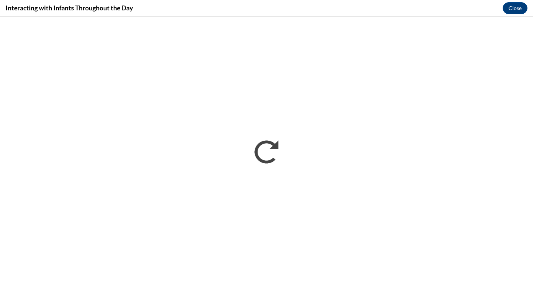
scroll to position [0, 0]
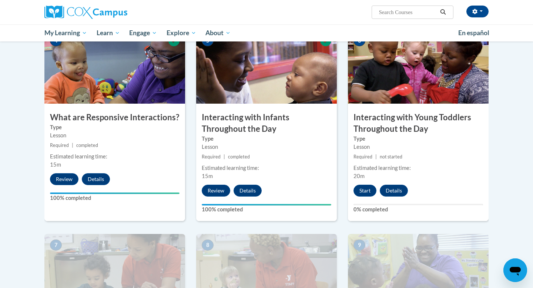
scroll to position [370, 0]
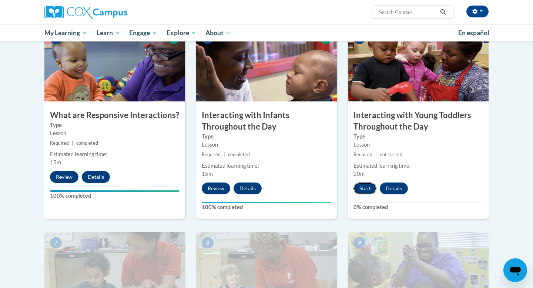
click at [369, 182] on button "Start" at bounding box center [364, 188] width 23 height 12
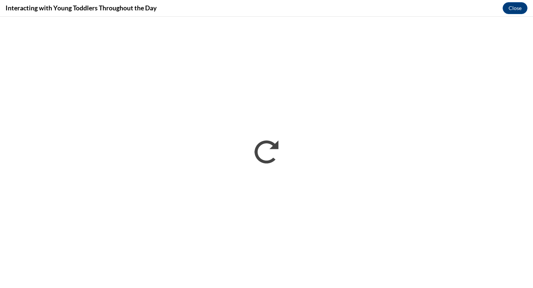
scroll to position [0, 0]
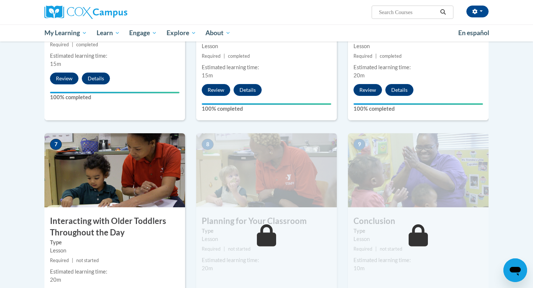
scroll to position [503, 0]
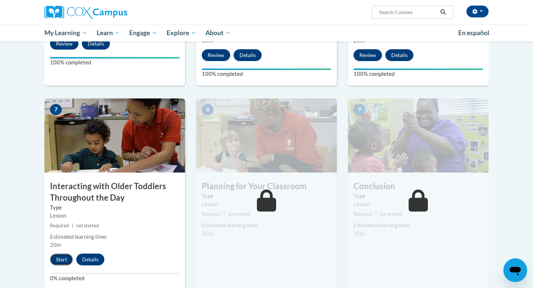
click at [60, 253] on button "Start" at bounding box center [61, 259] width 23 height 12
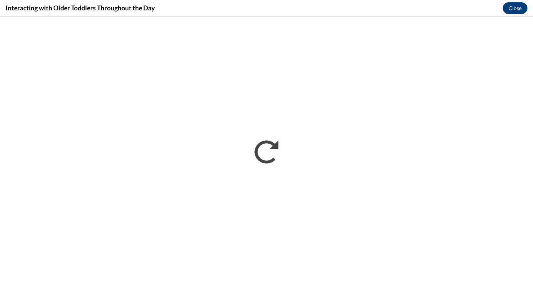
scroll to position [0, 0]
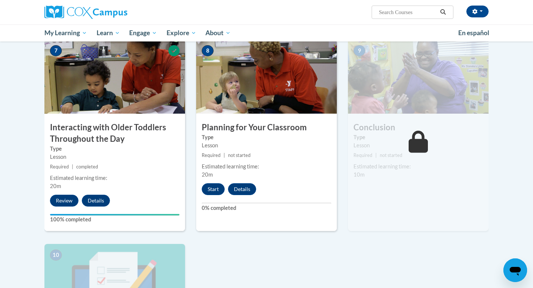
scroll to position [562, 0]
click at [215, 183] on button "Start" at bounding box center [213, 189] width 23 height 12
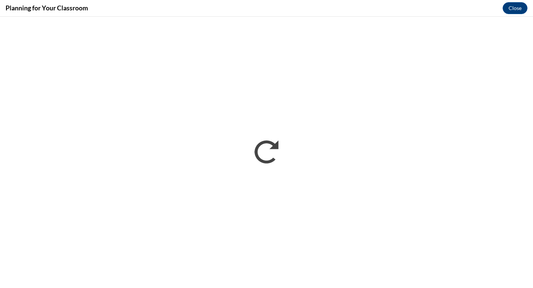
scroll to position [0, 0]
